Goal: Navigation & Orientation: Find specific page/section

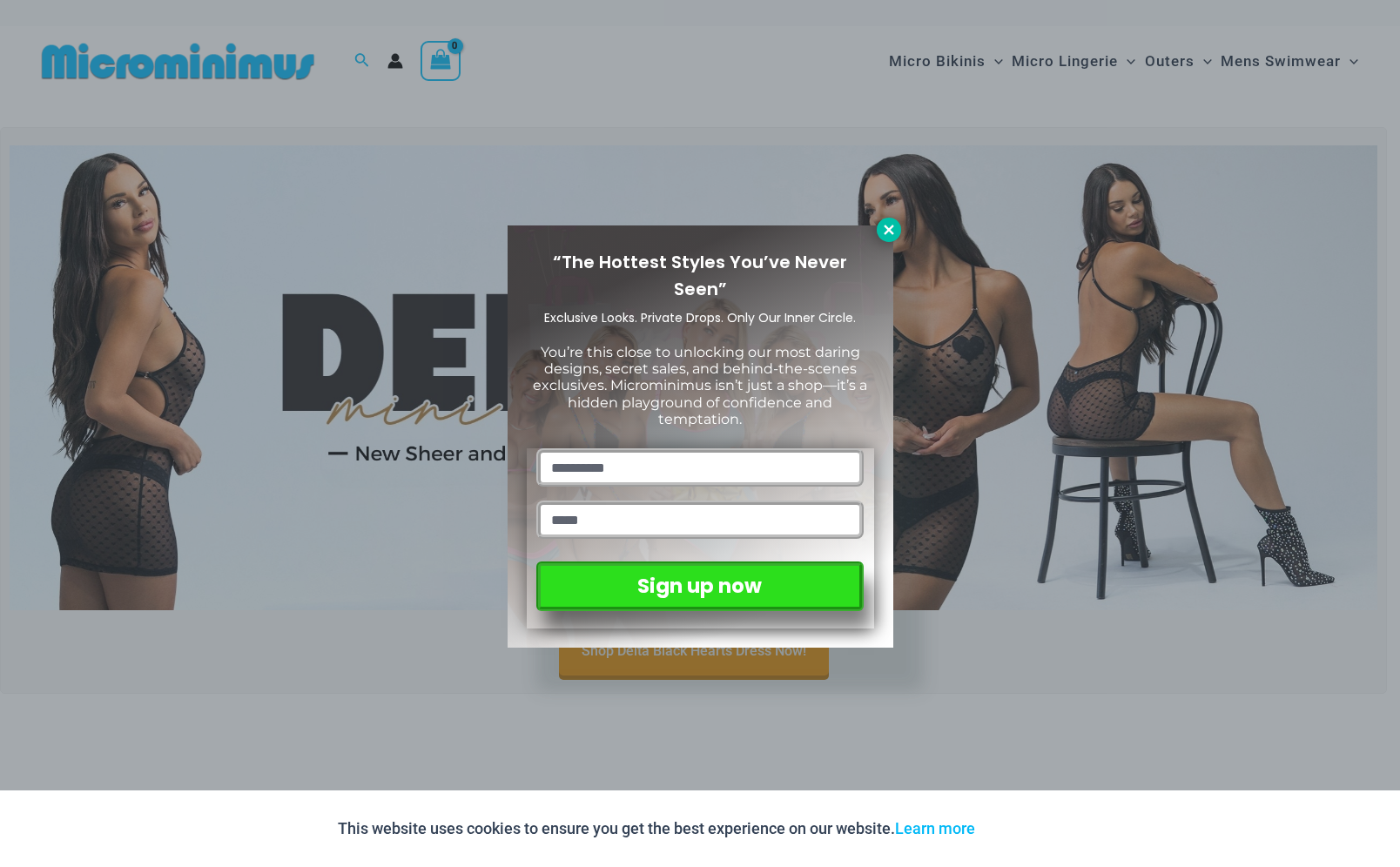
click at [888, 232] on icon at bounding box center [888, 230] width 10 height 10
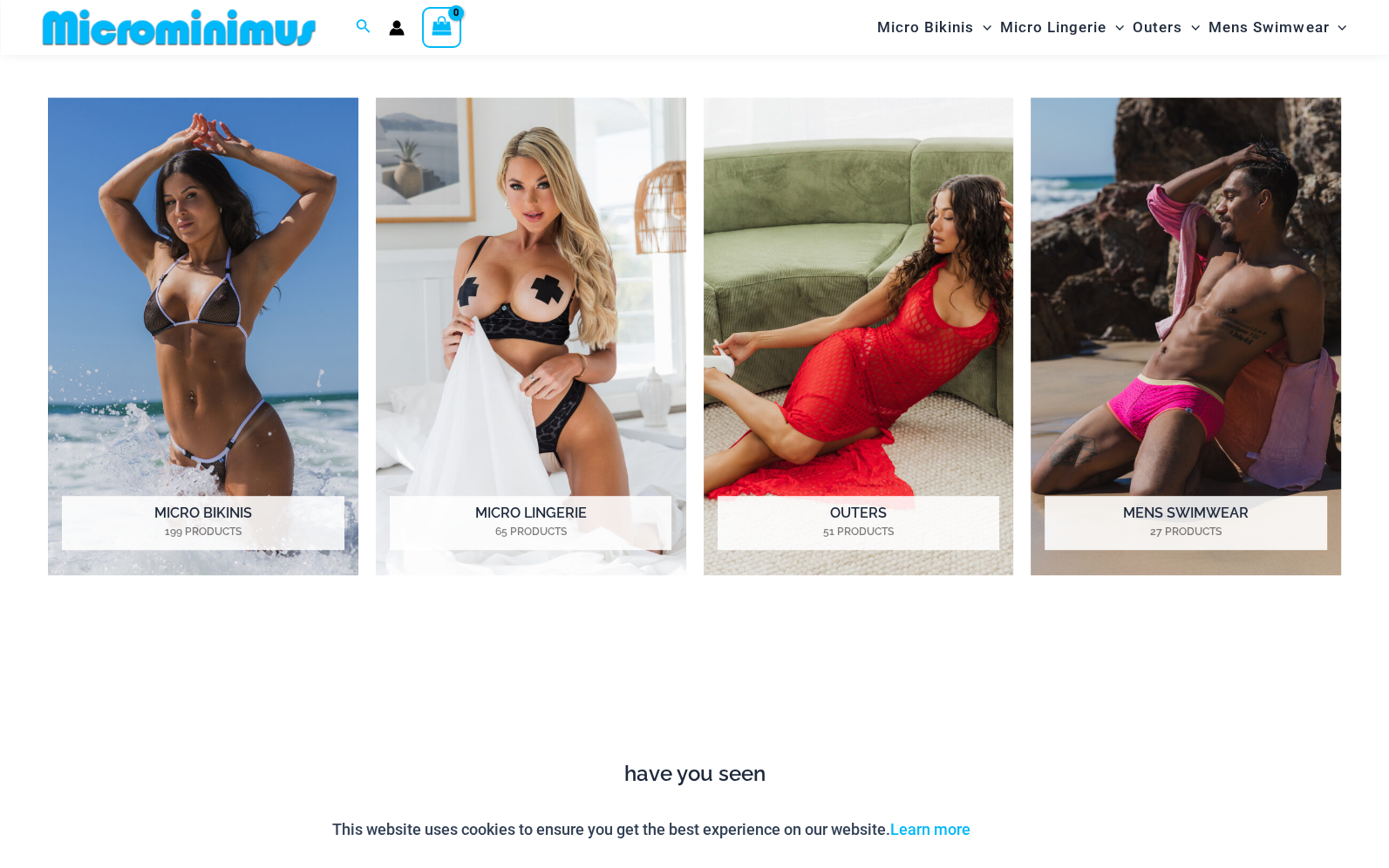
scroll to position [844, 0]
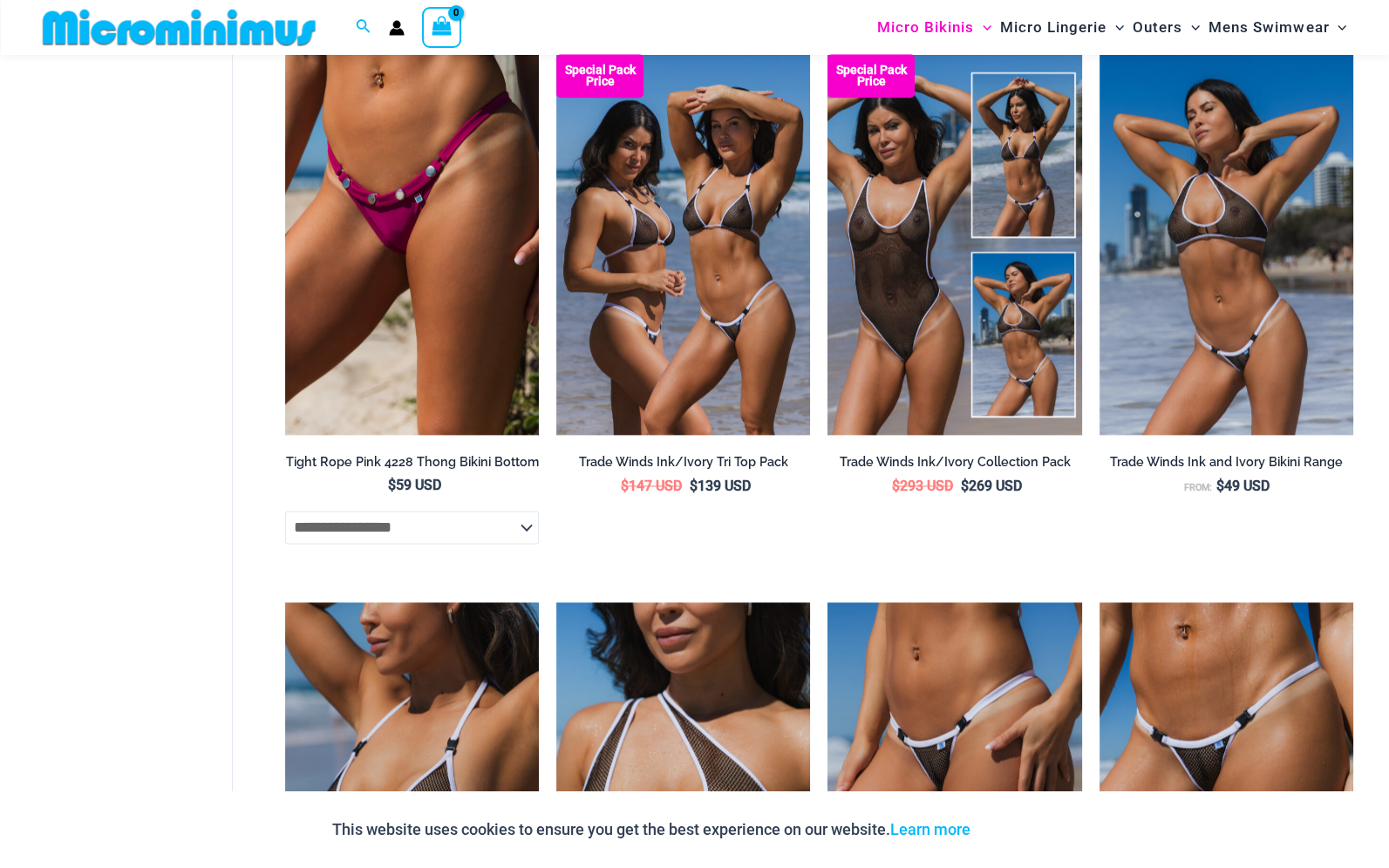
scroll to position [2165, 0]
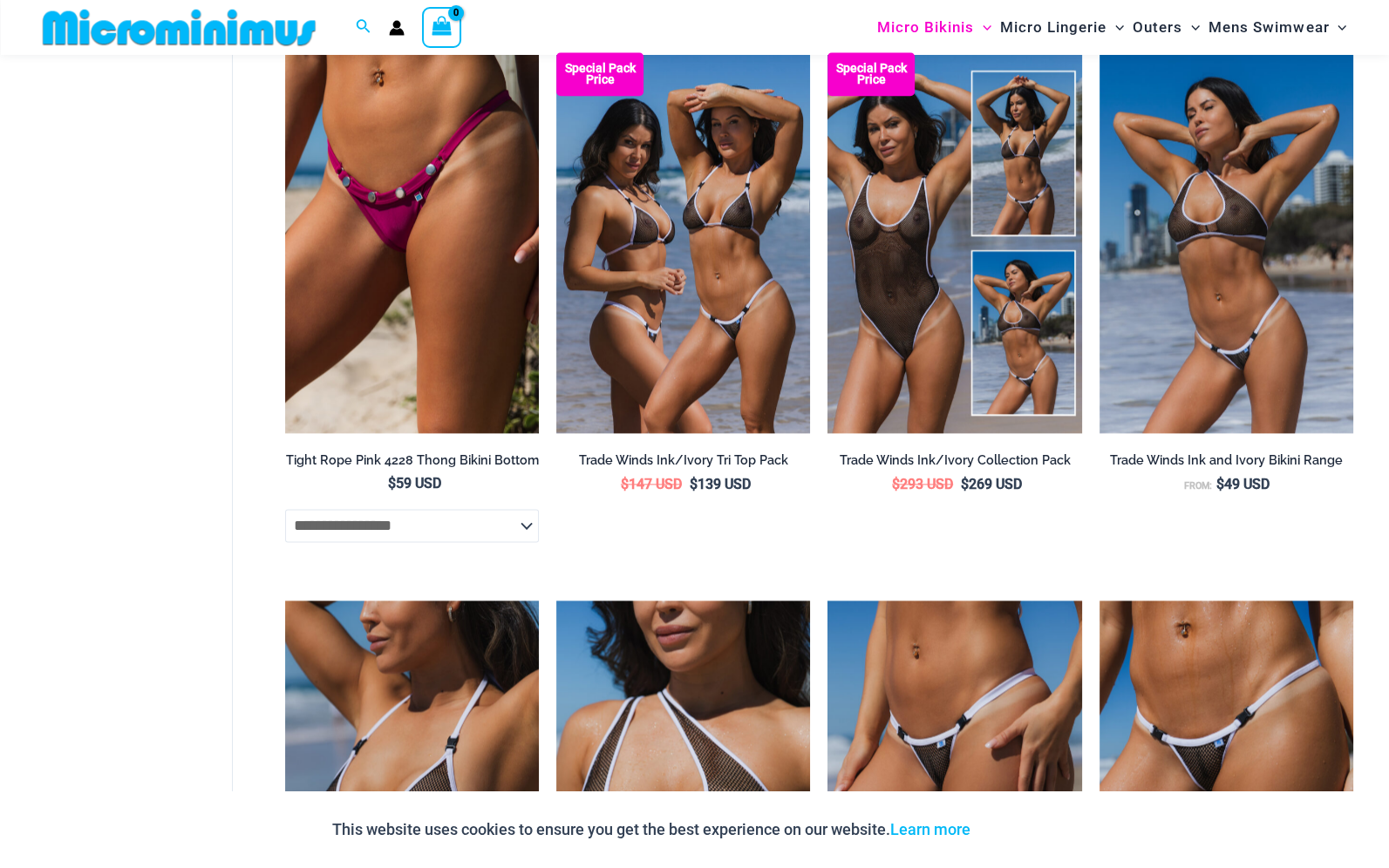
click at [178, 329] on div "shopping Micro Bikinis Filters Filters Micro Bikini Tops Micro Bikini Bottoms" at bounding box center [694, 439] width 1389 height 5047
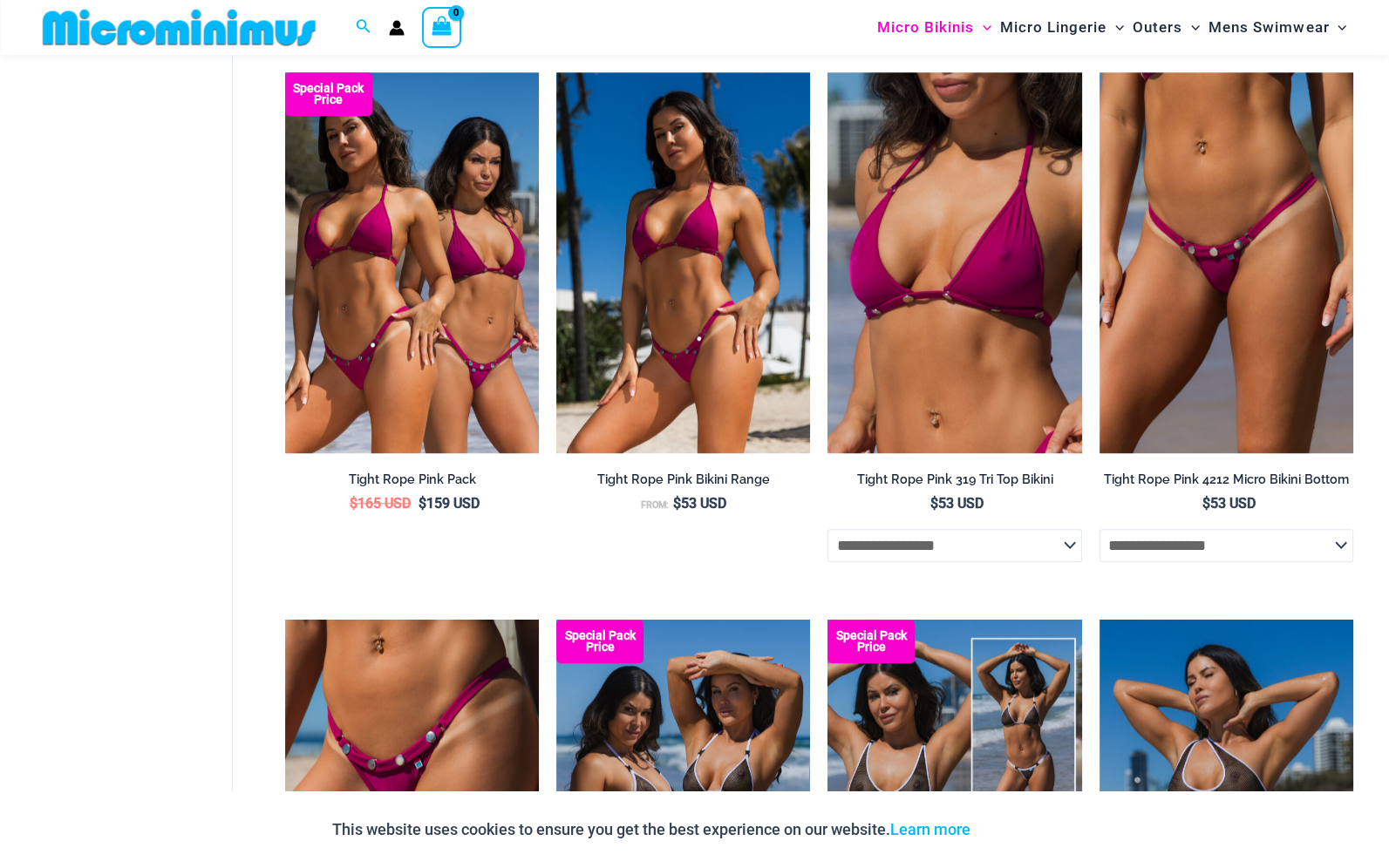
scroll to position [1380, 0]
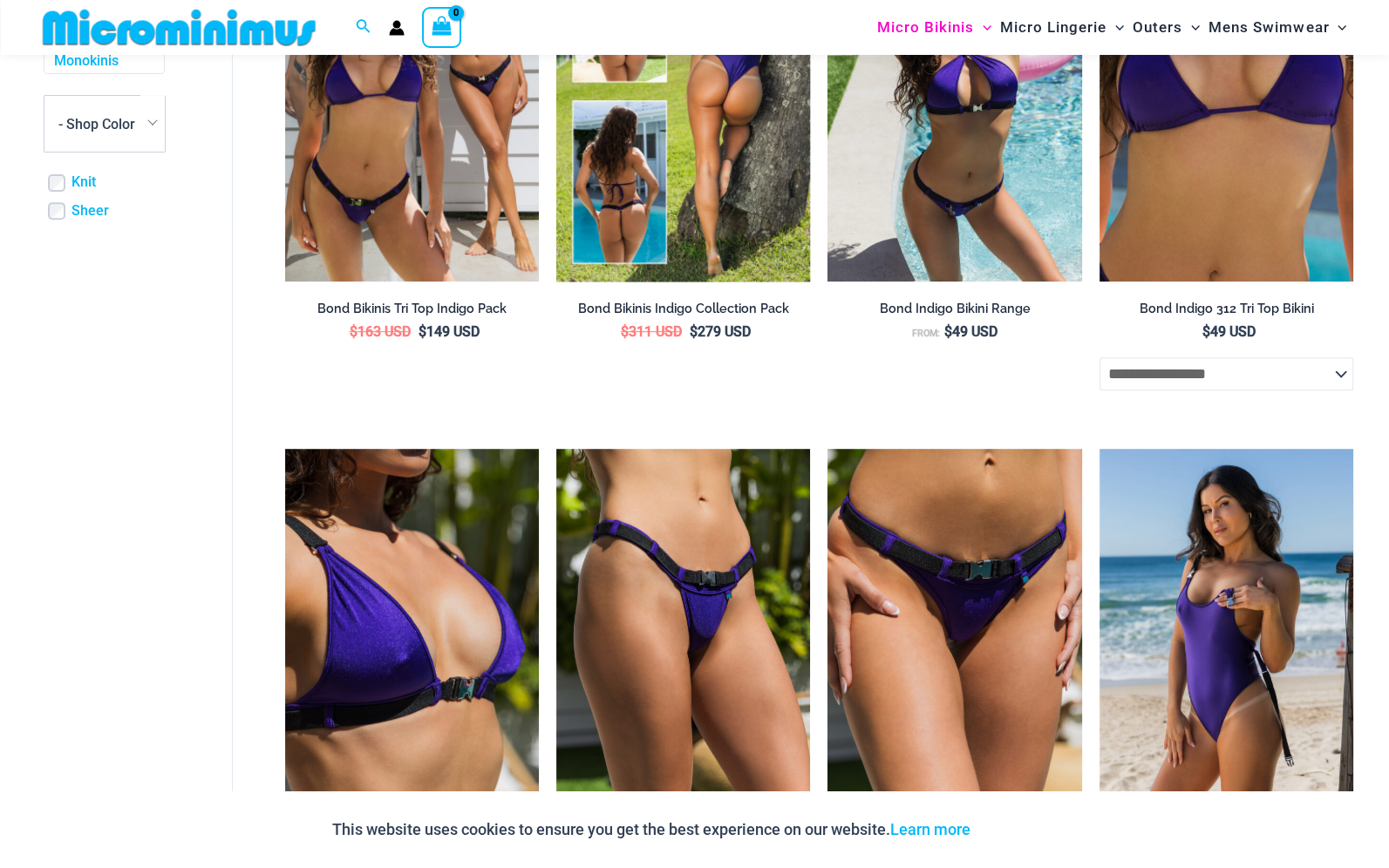
scroll to position [682, 0]
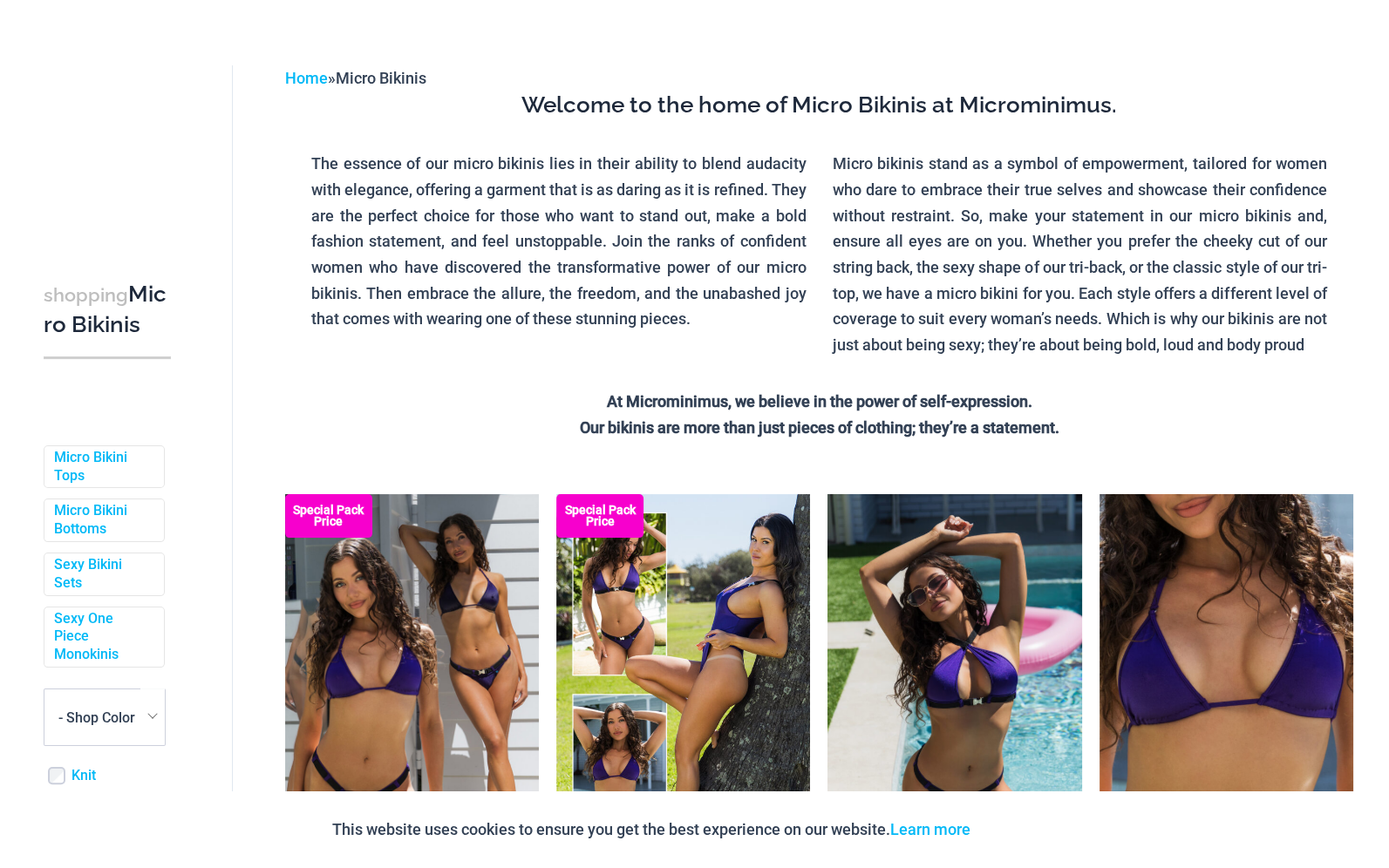
scroll to position [0, 0]
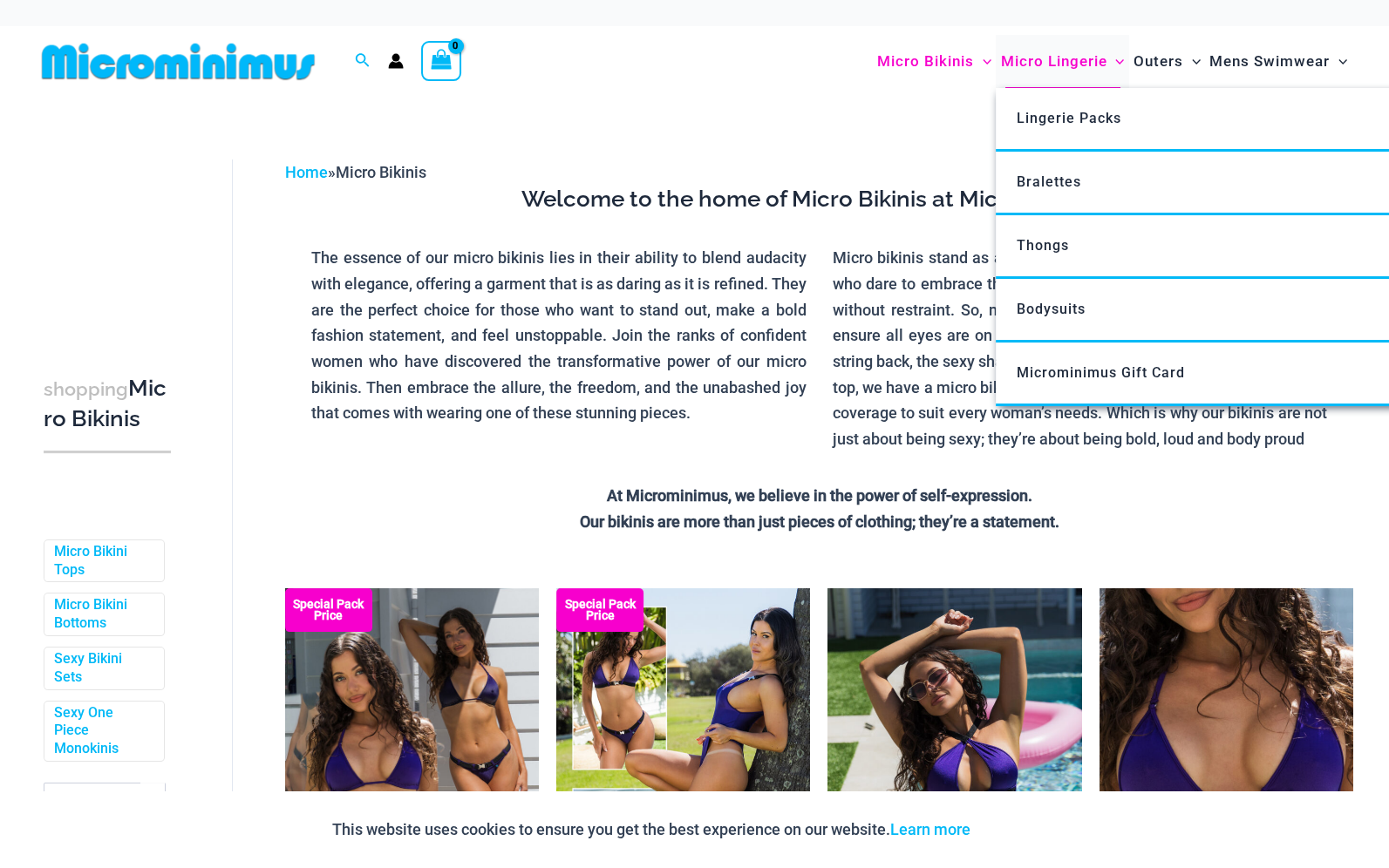
click at [1013, 57] on span "Micro Lingerie" at bounding box center [1053, 61] width 106 height 44
